Goal: Navigation & Orientation: Find specific page/section

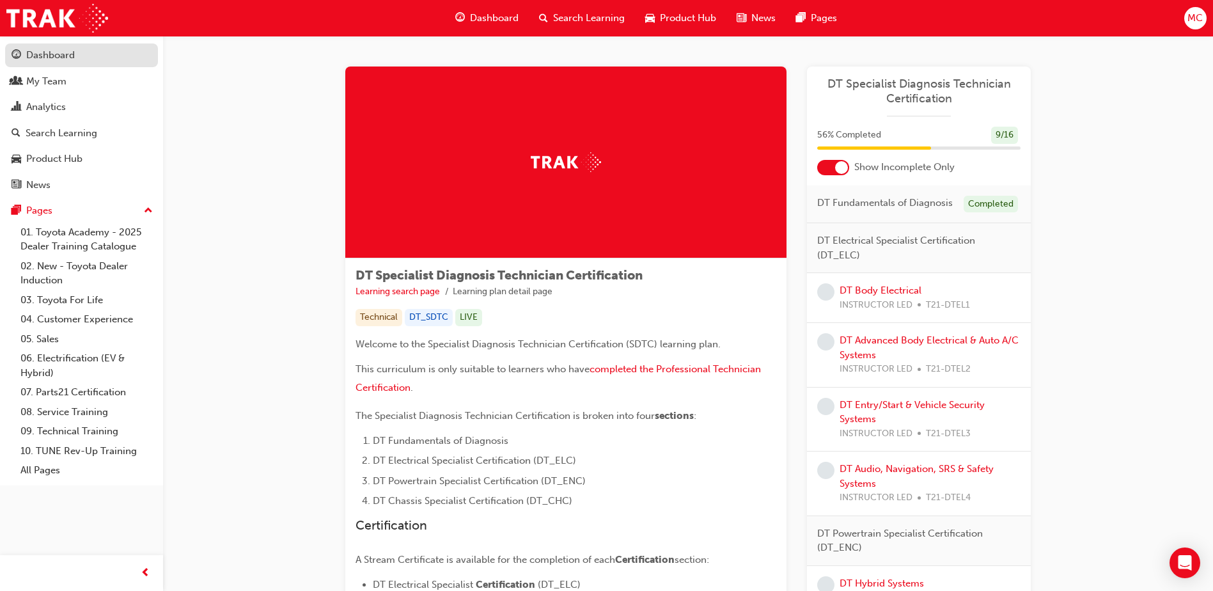
click at [56, 52] on div "Dashboard" at bounding box center [50, 55] width 49 height 15
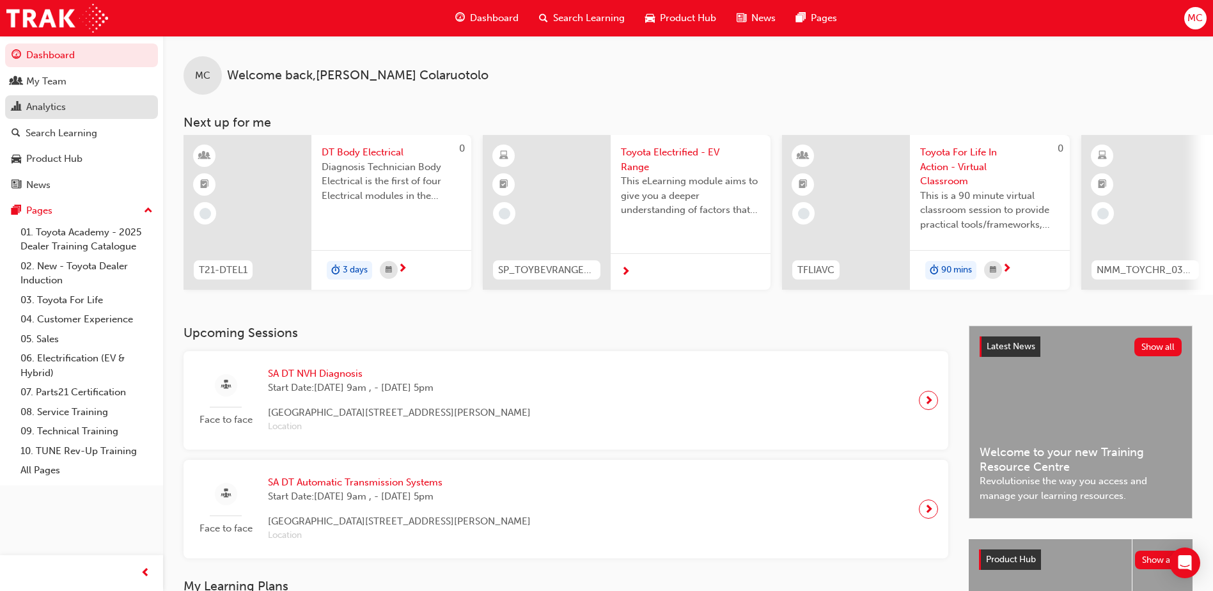
click at [83, 107] on div "Analytics" at bounding box center [82, 107] width 140 height 16
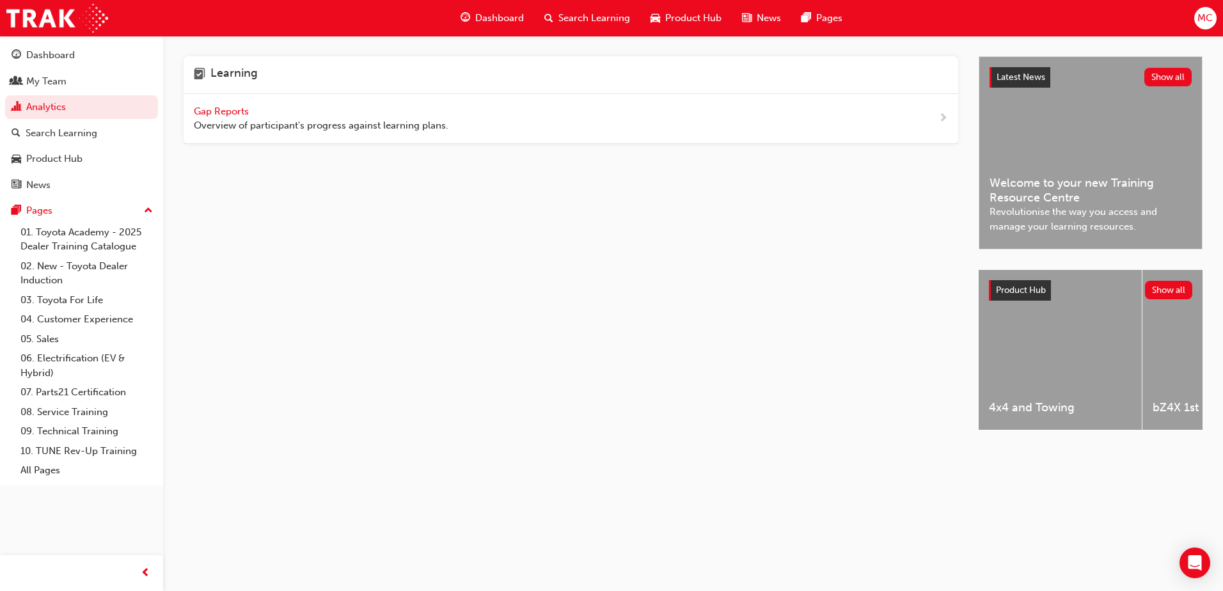
click at [226, 114] on span "Gap Reports" at bounding box center [223, 111] width 58 height 12
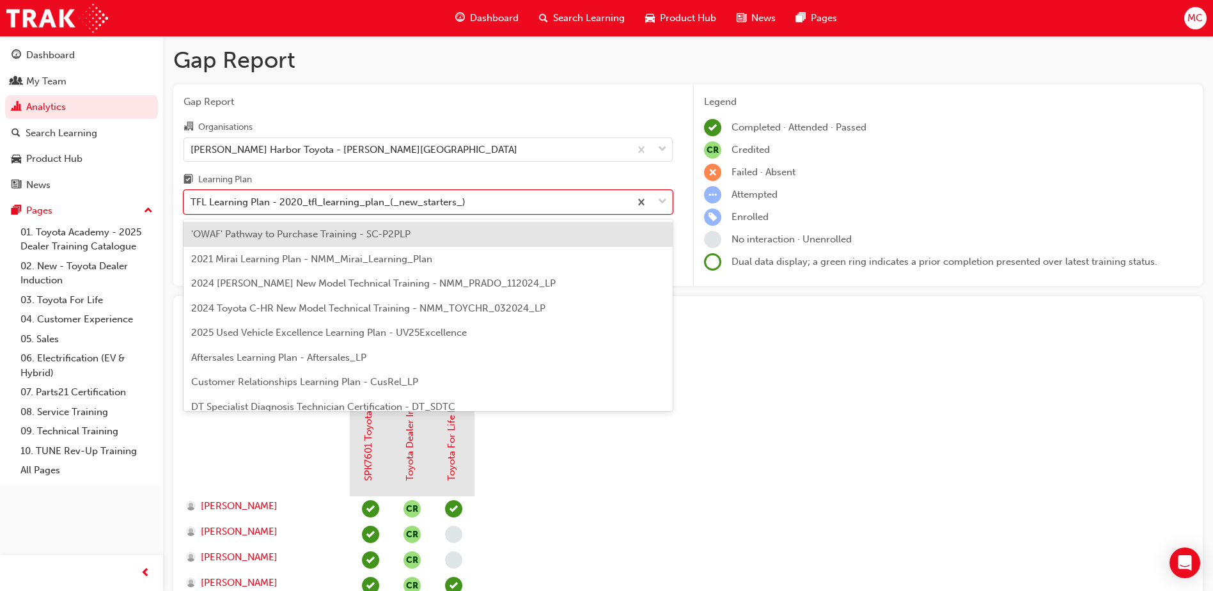
click at [334, 201] on div "TFL Learning Plan - 2020_tfl_learning_plan_(_new_starters_)" at bounding box center [328, 202] width 275 height 15
click at [192, 201] on input "Learning Plan option 'OWAF' Pathway to Purchase Training - SC-P2PLP focused, 1 …" at bounding box center [191, 201] width 1 height 11
click at [408, 265] on div "2021 Mirai Learning Plan - NMM_Mirai_Learning_Plan" at bounding box center [428, 259] width 489 height 25
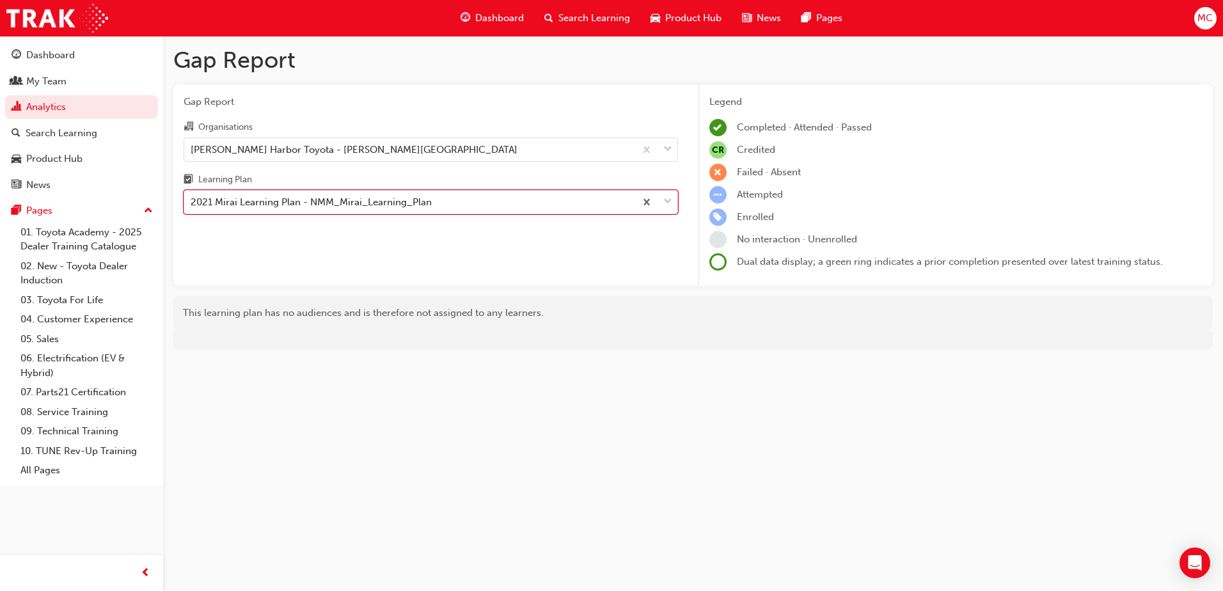
click at [307, 201] on div "2021 Mirai Learning Plan - NMM_Mirai_Learning_Plan" at bounding box center [311, 202] width 241 height 15
click at [192, 201] on input "Learning Plan option 2021 Mirai Learning Plan - NMM_Mirai_Learning_Plan, select…" at bounding box center [191, 201] width 1 height 11
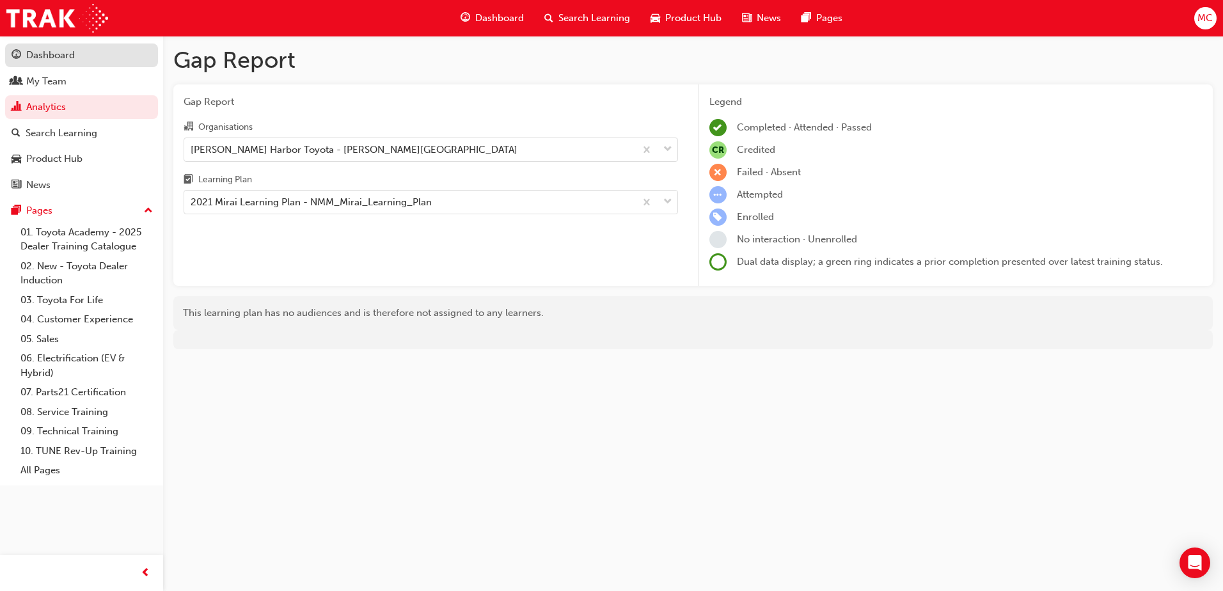
click at [56, 61] on div "Dashboard" at bounding box center [50, 55] width 49 height 15
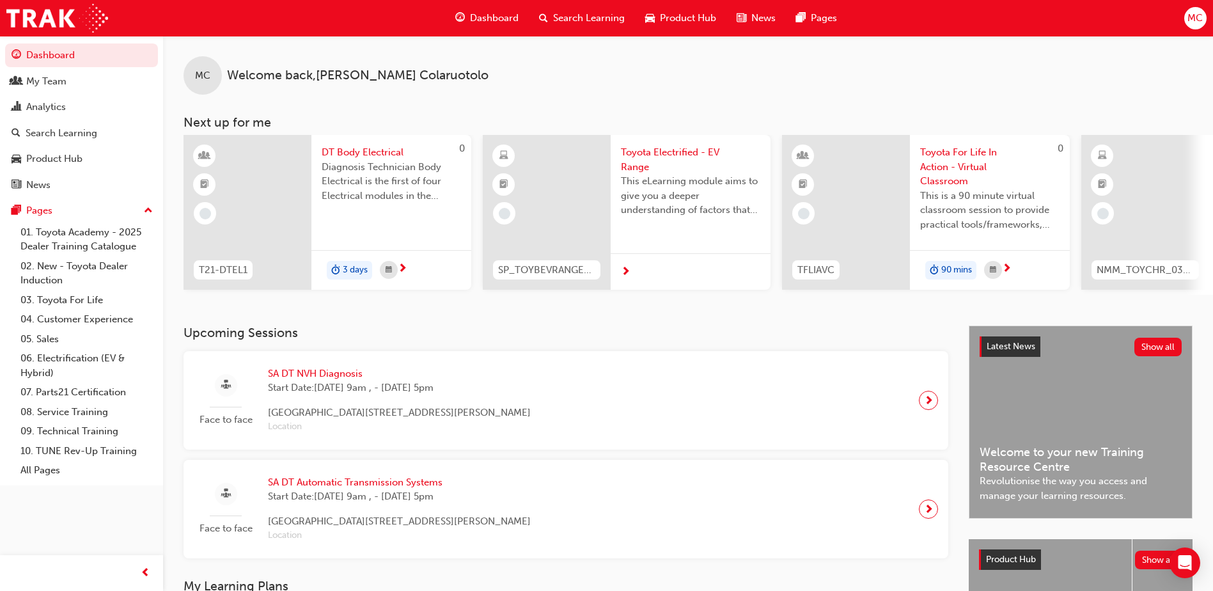
scroll to position [384, 0]
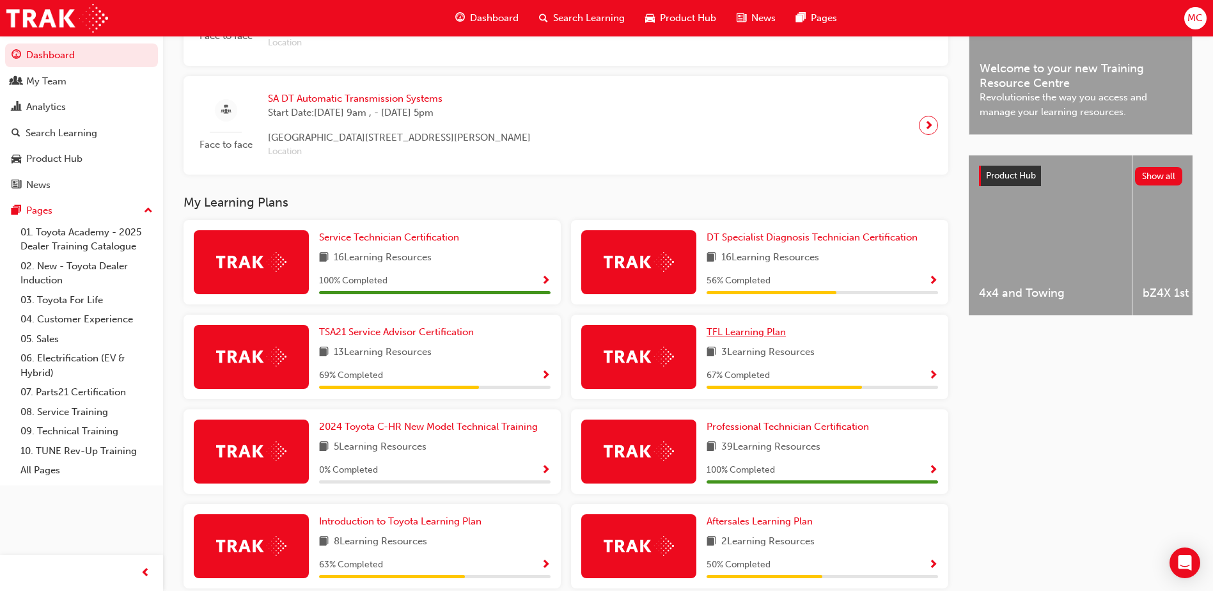
click at [740, 337] on span "TFL Learning Plan" at bounding box center [746, 332] width 79 height 12
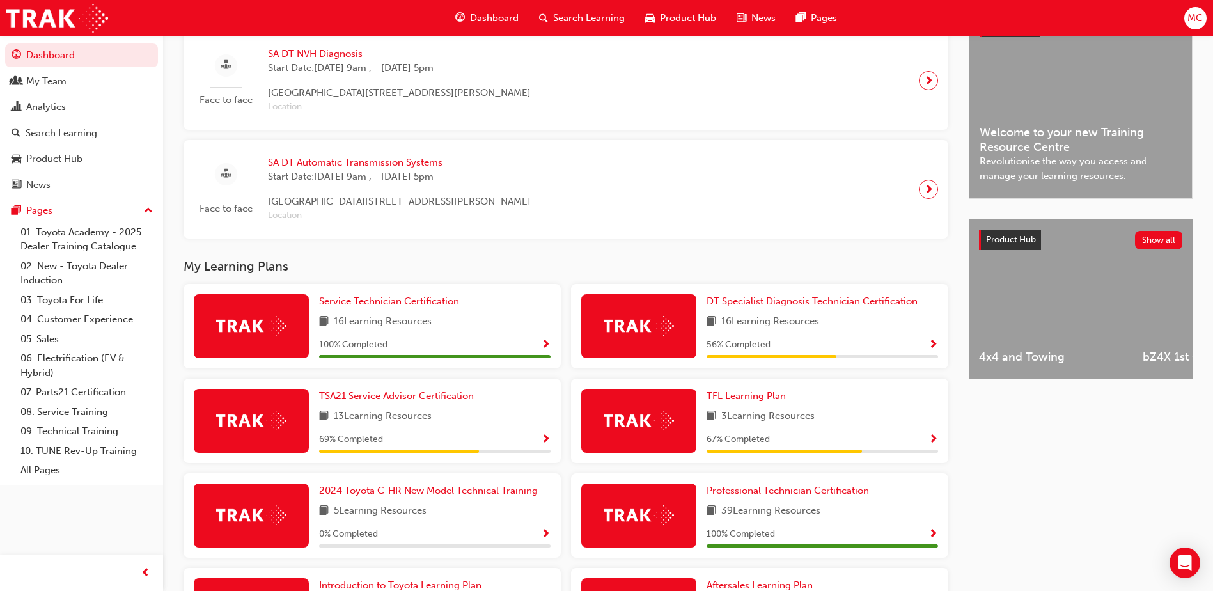
scroll to position [449, 0]
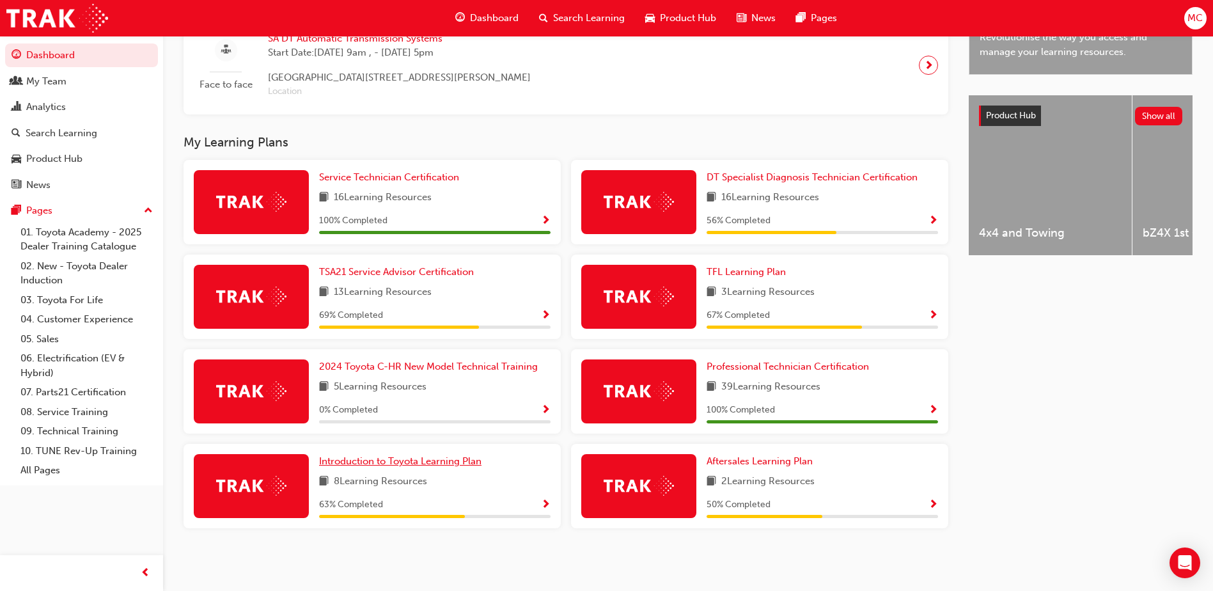
click at [360, 462] on span "Introduction to Toyota Learning Plan" at bounding box center [400, 461] width 162 height 12
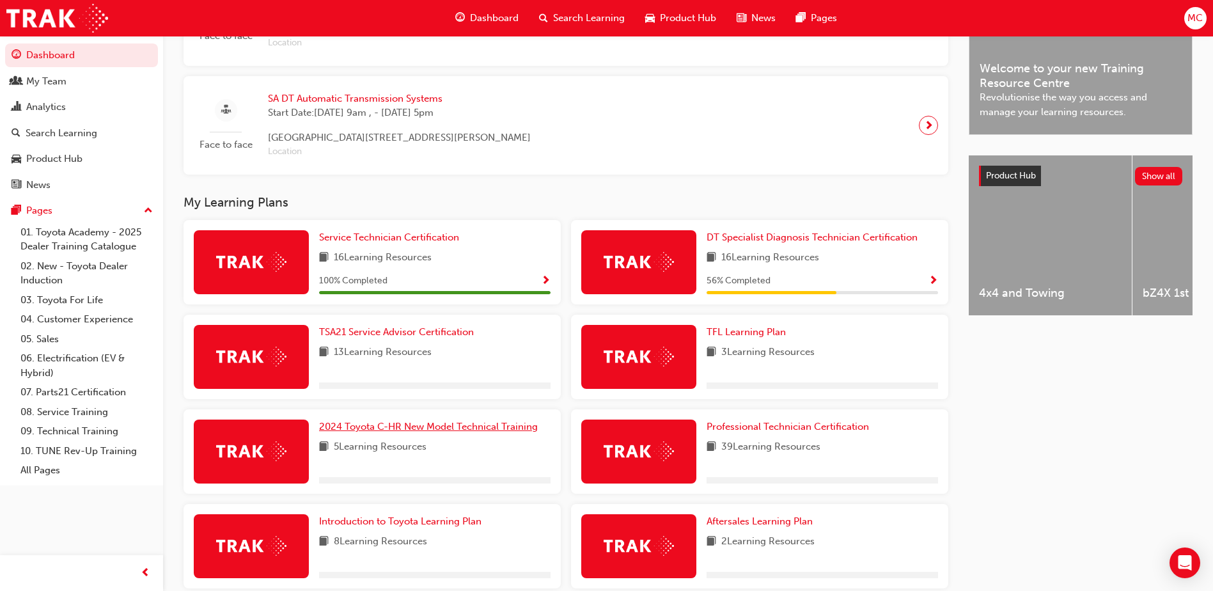
scroll to position [449, 0]
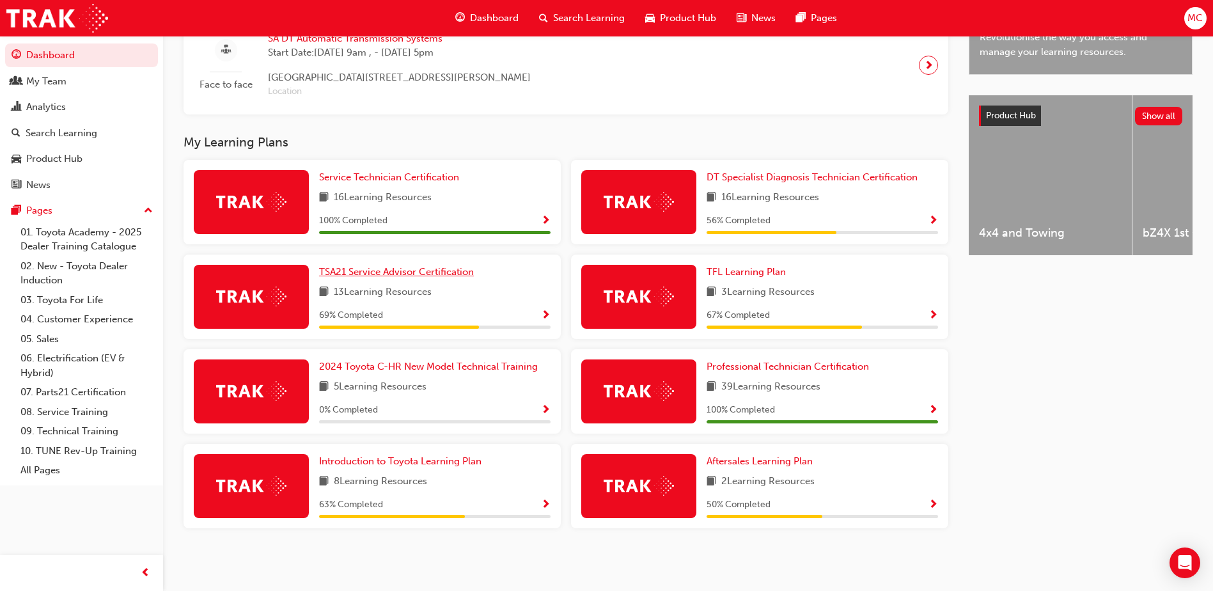
click at [458, 271] on span "TSA21 Service Advisor Certification" at bounding box center [396, 272] width 155 height 12
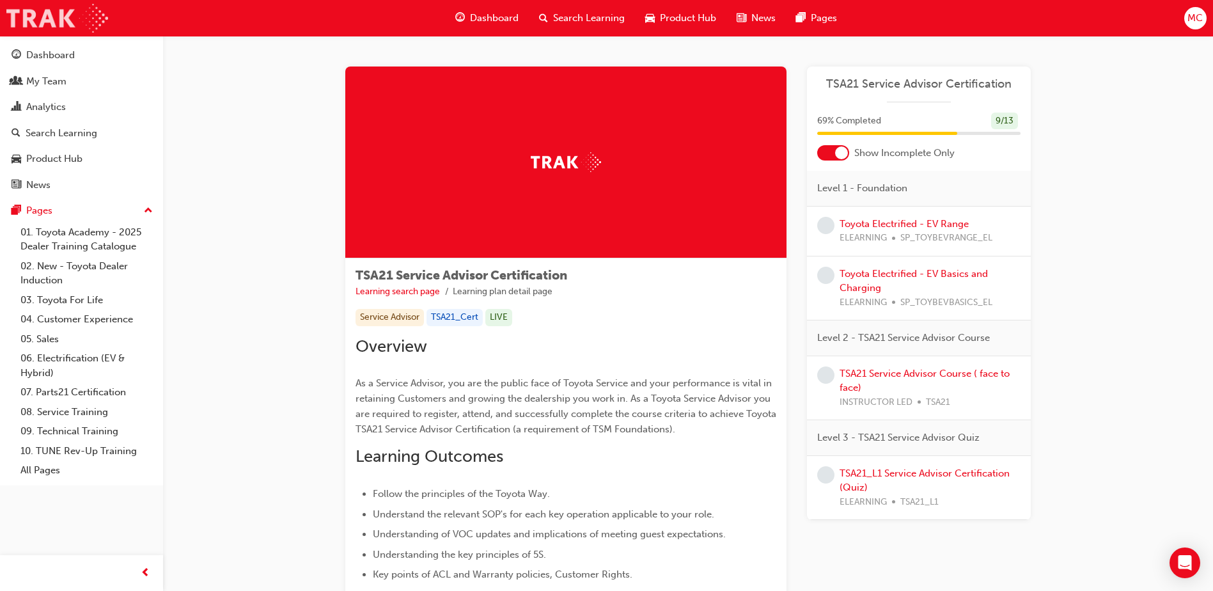
click at [37, 9] on img at bounding box center [57, 18] width 102 height 29
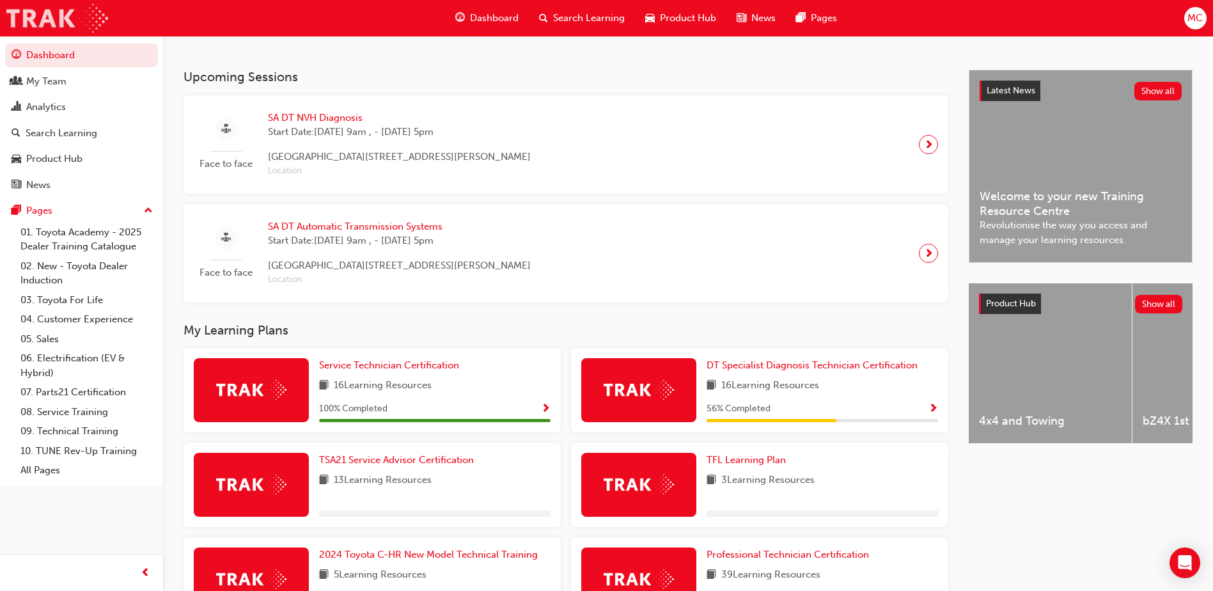
scroll to position [449, 0]
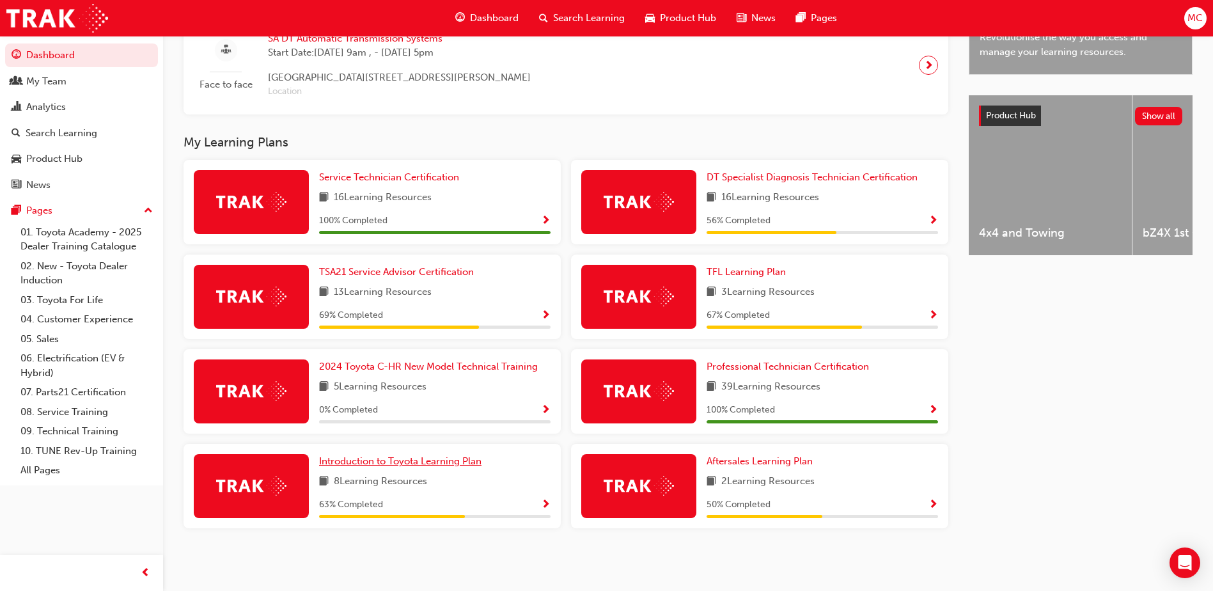
click at [453, 458] on span "Introduction to Toyota Learning Plan" at bounding box center [400, 461] width 162 height 12
